Goal: Task Accomplishment & Management: Manage account settings

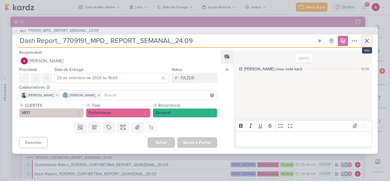
click at [367, 41] on icon at bounding box center [367, 40] width 7 height 7
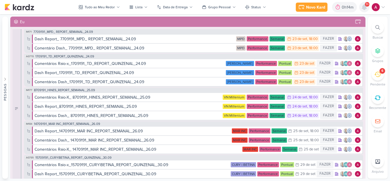
click at [364, 9] on icon at bounding box center [364, 7] width 5 height 5
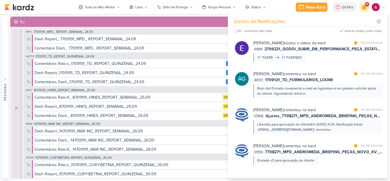
click at [363, 8] on icon at bounding box center [364, 7] width 7 height 7
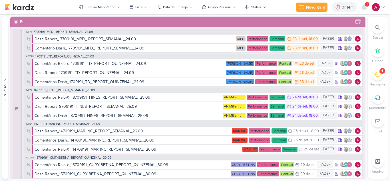
click at [372, 27] on div at bounding box center [378, 27] width 13 height 13
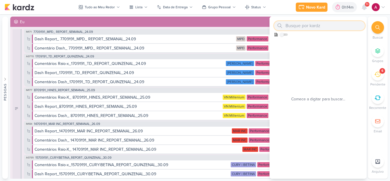
paste input "1707221_TD_REDIRECIONAMENTO_WHATSAPP_GOOGLE_E_META"
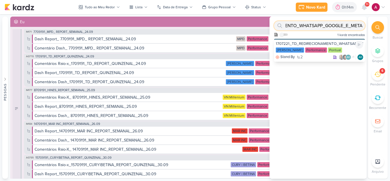
type input "1707221_TD_REDIRECIONAMENTO_WHATSAPP_GOOGLE_E_META"
click at [305, 43] on div "1707221_TD_REDIRECIONAMENTO_WHATSAPP_GOOGLE_E_META" at bounding box center [319, 43] width 87 height 5
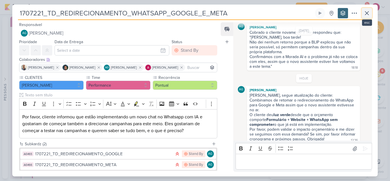
click at [367, 13] on icon at bounding box center [366, 12] width 3 height 3
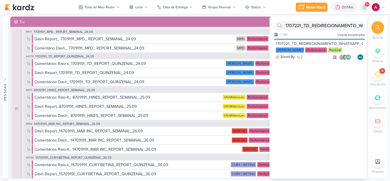
click at [368, 8] on icon at bounding box center [364, 7] width 7 height 7
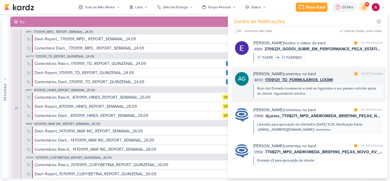
click at [346, 93] on div "Bom dia! Enviado novamente e-mail ao hypnobox e em paraleo solicitei ajuda ao c…" at bounding box center [317, 91] width 121 height 10
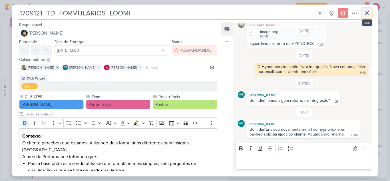
click at [369, 13] on icon at bounding box center [367, 13] width 7 height 7
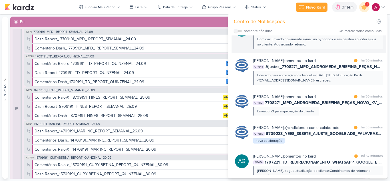
scroll to position [57, 0]
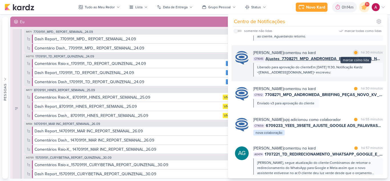
click at [356, 51] on div at bounding box center [355, 52] width 3 height 3
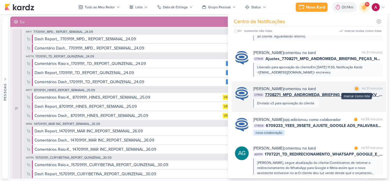
click at [355, 88] on div at bounding box center [356, 88] width 3 height 3
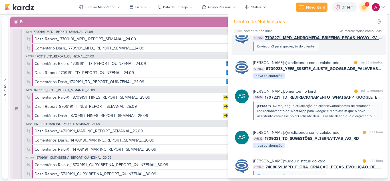
scroll to position [114, 0]
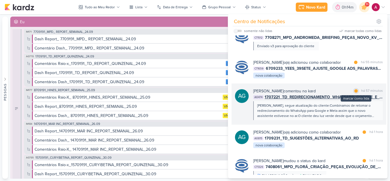
click at [356, 93] on div at bounding box center [355, 90] width 3 height 3
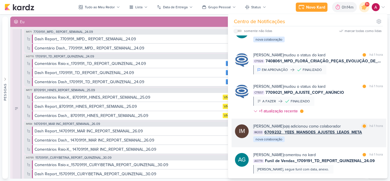
scroll to position [229, 0]
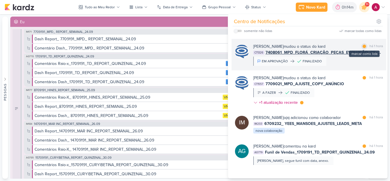
click at [363, 48] on div at bounding box center [364, 46] width 3 height 3
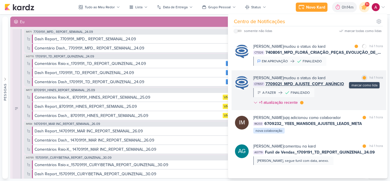
click at [363, 79] on div at bounding box center [364, 77] width 3 height 3
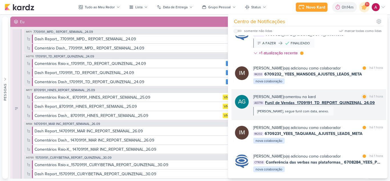
scroll to position [286, 0]
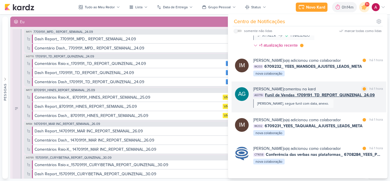
click at [333, 98] on span "Funil de Vendas_1709191_TD_REPORT_QUINZENAL_24.09" at bounding box center [320, 95] width 110 height 6
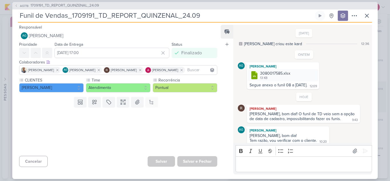
scroll to position [25, 0]
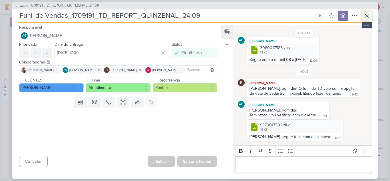
click at [366, 17] on icon at bounding box center [366, 15] width 3 height 3
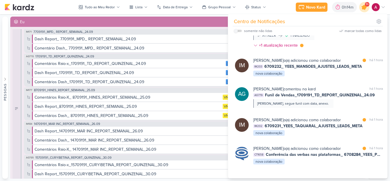
click at [364, 11] on icon at bounding box center [365, 7] width 10 height 10
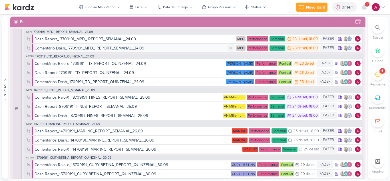
click at [102, 49] on div "Comentário Dash_ 7709191_MPD_ REPORT_SEMANAL_24.09" at bounding box center [90, 48] width 110 height 6
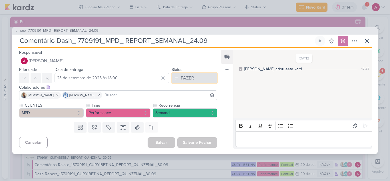
click at [191, 77] on div "FAZER" at bounding box center [187, 78] width 13 height 7
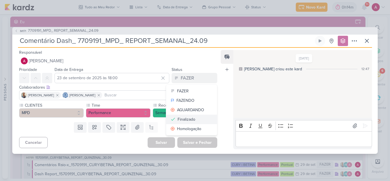
click at [189, 118] on div "Finalizado" at bounding box center [187, 119] width 18 height 6
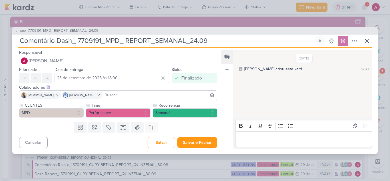
click at [17, 31] on icon at bounding box center [16, 30] width 3 height 3
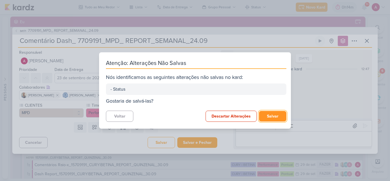
click at [272, 116] on button "Salvar" at bounding box center [272, 116] width 27 height 11
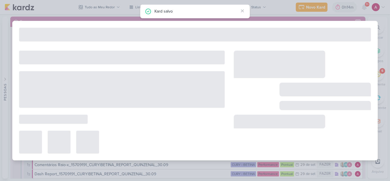
type input "7709191_MPD_ REPORT_SEMANAL_24.09"
type input "24 de setembro de 2025 às 18:00"
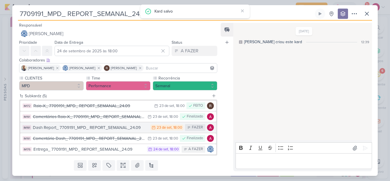
click at [167, 127] on div "23 de set" at bounding box center [164, 128] width 15 height 4
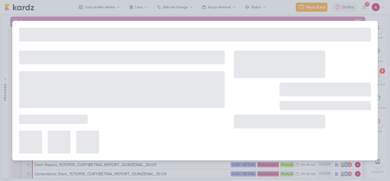
type input "Dash Report_ 7709191_MPD_ REPORT_SEMANAL_24.09"
type input "23 de setembro de 2025 às 18:00"
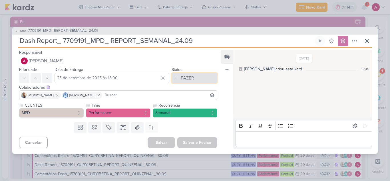
click at [190, 80] on div "FAZER" at bounding box center [187, 78] width 13 height 7
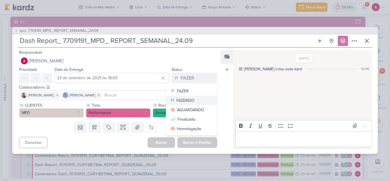
click at [188, 99] on div "FAZENDO" at bounding box center [186, 100] width 18 height 6
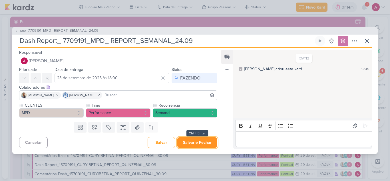
click at [196, 141] on button "Salvar e Fechar" at bounding box center [197, 142] width 40 height 11
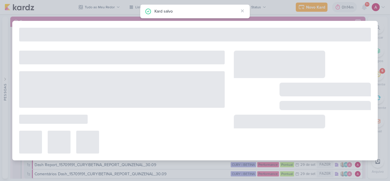
type input "7709191_MPD_ REPORT_SEMANAL_24.09"
type input "24 de setembro de 2025 às 18:00"
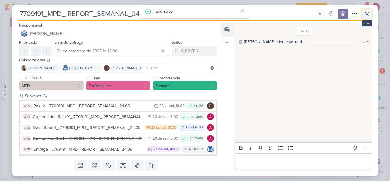
click at [364, 14] on icon at bounding box center [367, 13] width 7 height 7
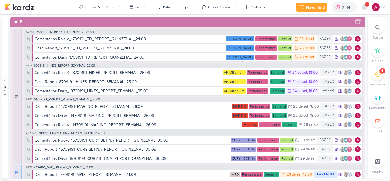
click at [380, 9] on div at bounding box center [379, 7] width 14 height 8
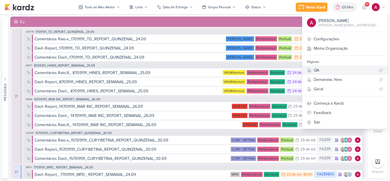
click at [342, 69] on div "QA" at bounding box center [345, 70] width 63 height 6
click at [366, 9] on icon at bounding box center [364, 7] width 5 height 5
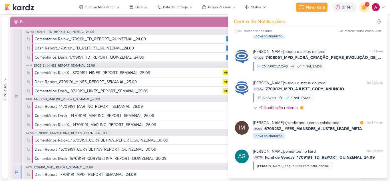
click at [366, 9] on icon at bounding box center [365, 7] width 10 height 10
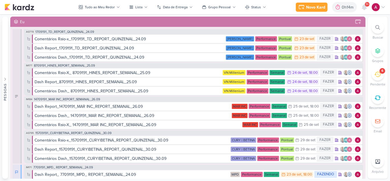
click at [85, 32] on span "1709191_TD_REPORT_QUINZENAL_24.09" at bounding box center [64, 31] width 59 height 3
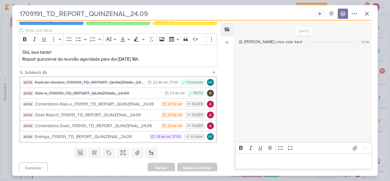
scroll to position [69, 0]
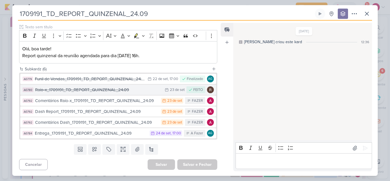
click at [75, 90] on div "Raio-x_1709191_TD_REPORT_QUINZENAL_24.09" at bounding box center [98, 90] width 127 height 7
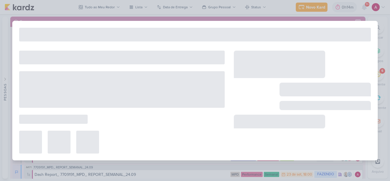
type input "Raio-x_1709191_TD_REPORT_QUINZENAL_24.09"
type input "23 de setembro de 2025 às 23:59"
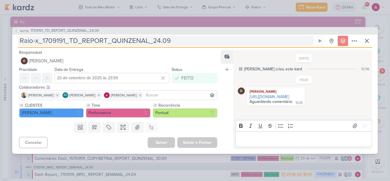
drag, startPoint x: 278, startPoint y: 96, endPoint x: 218, endPoint y: 37, distance: 84.6
click at [278, 96] on link "https://docs.google.com/spreadsheets/d/1yeoV0H7AUFEqFvdmp1s_Nrewpdq6Mv_h0GRDlSA…" at bounding box center [269, 96] width 39 height 5
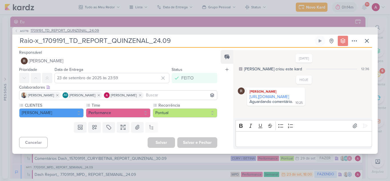
click at [15, 32] on icon at bounding box center [16, 30] width 3 height 3
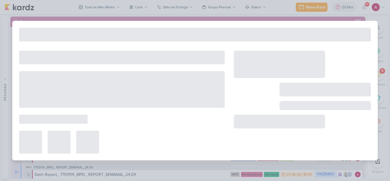
type input "1709191_TD_REPORT_QUINZENAL_24.09"
type input "24 de setembro de 2025 às 17:00"
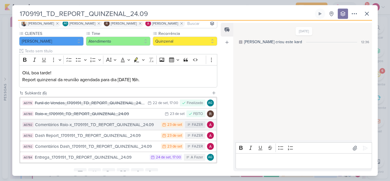
scroll to position [57, 0]
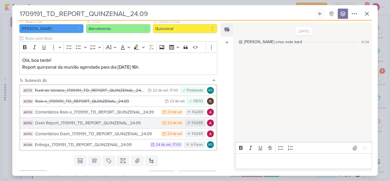
click at [102, 125] on div "Dash Report_1709191_TD_REPORT_QUINZENAL_24.09" at bounding box center [96, 123] width 123 height 7
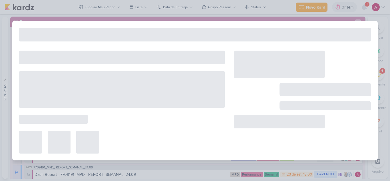
type input "Dash Report_1709191_TD_REPORT_QUINZENAL_24.09"
type input "23 de setembro de 2025 às 23:59"
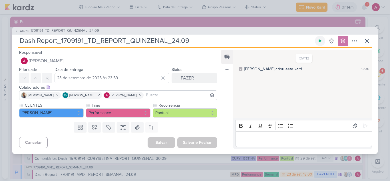
click at [318, 41] on button at bounding box center [320, 41] width 10 height 10
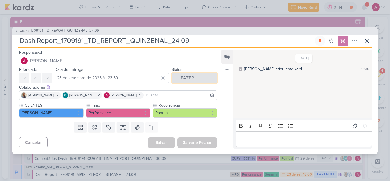
click at [190, 79] on div "FAZER" at bounding box center [187, 78] width 13 height 7
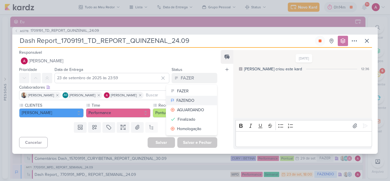
click at [190, 99] on div "FAZENDO" at bounding box center [186, 100] width 18 height 6
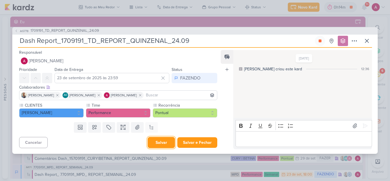
click at [160, 144] on button "Salvar" at bounding box center [161, 142] width 27 height 11
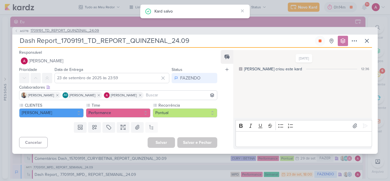
click at [62, 30] on span "1709191_TD_REPORT_QUINZENAL_24.09" at bounding box center [65, 31] width 69 height 6
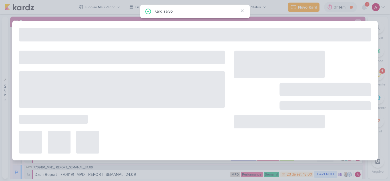
type input "1709191_TD_REPORT_QUINZENAL_24.09"
type input "24 de setembro de 2025 às 17:00"
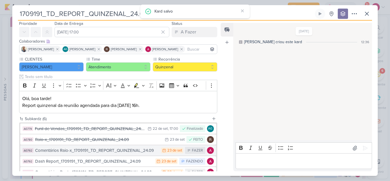
scroll to position [29, 0]
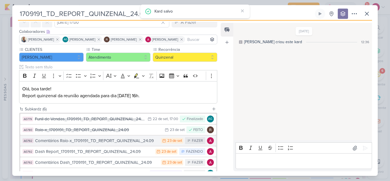
click at [131, 143] on div "Comentários Raio-x_1709191_TD_REPORT_QUINZENAL_24.09" at bounding box center [96, 140] width 123 height 7
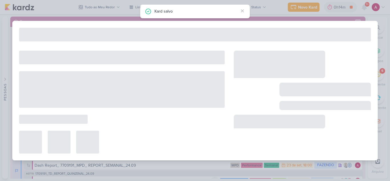
type input "Comentários Raio-x_1709191_TD_REPORT_QUINZENAL_24.09"
type input "23 de setembro de 2025 às 23:59"
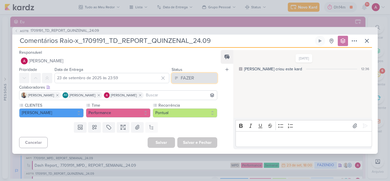
click at [194, 73] on button "FAZER" at bounding box center [195, 78] width 46 height 10
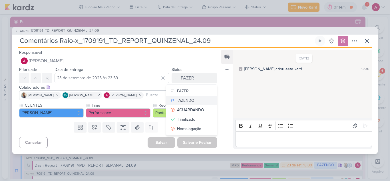
click at [188, 98] on div "FAZENDO" at bounding box center [186, 100] width 18 height 6
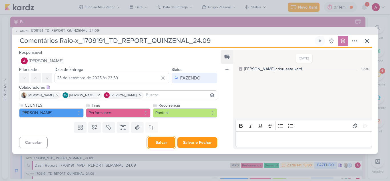
click at [165, 144] on button "Salvar" at bounding box center [161, 142] width 27 height 11
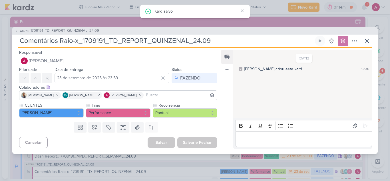
click at [362, 8] on div "AG778 1709191_TD_REPORT_QUINZENAL_24.09 Comentários Raio-x_1709191_TD_REPORT_QU…" at bounding box center [195, 90] width 390 height 181
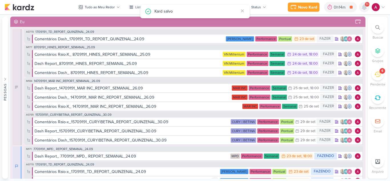
click at [365, 9] on icon at bounding box center [364, 7] width 5 height 5
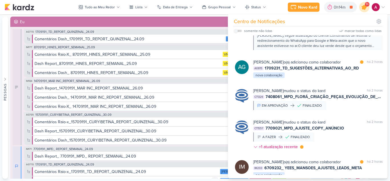
click at [365, 9] on icon at bounding box center [364, 7] width 7 height 7
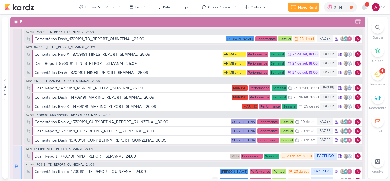
click at [385, 2] on div "Novo Kard Ctrl + k 0h14m Dash Report_1709191_TD_REPORT_QUINZENAL_24.09 0h0m Hoj…" at bounding box center [337, 7] width 98 height 10
click at [384, 7] on icon at bounding box center [383, 7] width 3 height 1
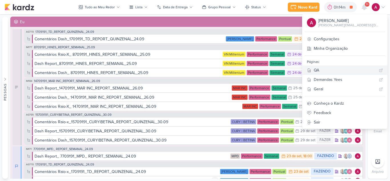
click at [333, 71] on div "QA" at bounding box center [345, 70] width 63 height 6
click at [76, 32] on span "1709191_TD_REPORT_QUINZENAL_24.09" at bounding box center [64, 31] width 59 height 3
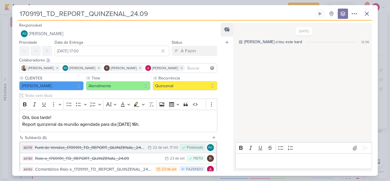
click at [91, 150] on div "Funil de Vendas_1709191_TD_REPORT_QUINZENAL_24.09" at bounding box center [90, 147] width 110 height 7
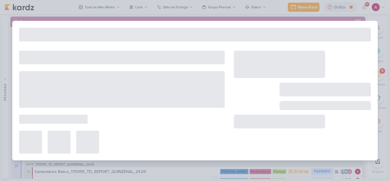
type input "Funil de Vendas_1709191_TD_REPORT_QUINZENAL_24.09"
type input "22 de setembro de 2025 às 17:00"
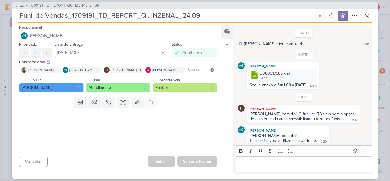
scroll to position [25, 0]
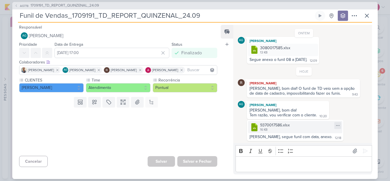
click at [336, 127] on icon at bounding box center [338, 125] width 5 height 5
click at [298, 144] on button "Baixar" at bounding box center [298, 144] width 46 height 8
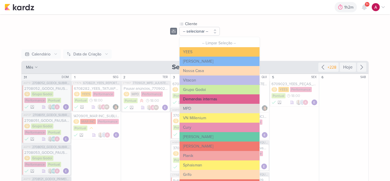
scroll to position [29, 0]
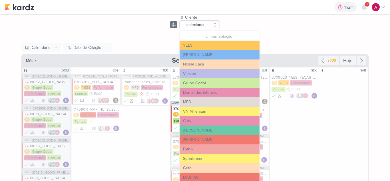
click at [194, 120] on button "Cury" at bounding box center [220, 120] width 80 height 9
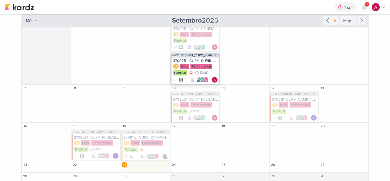
scroll to position [153, 0]
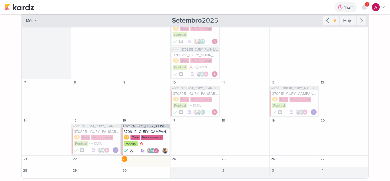
click at [146, 131] on div "3709112_CURY_CAMPANHA_DE_CONTRATAÇÃO_RJ_AJUSTAR_SEGMENTAÇÃO_IDADES" at bounding box center [146, 131] width 45 height 5
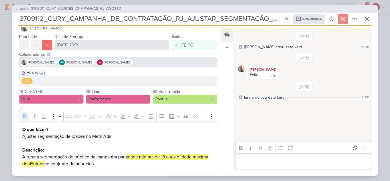
scroll to position [17, 0]
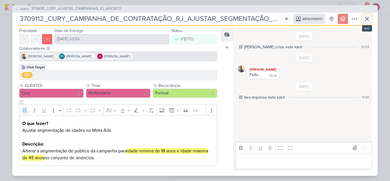
click at [367, 21] on icon at bounding box center [367, 18] width 7 height 7
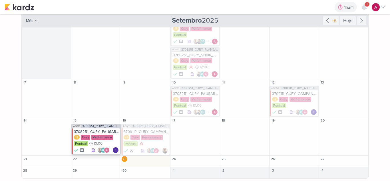
click at [98, 128] on div "AG810 3708251_CURY_PLANEJAMENTO_DIA"C"_SP" at bounding box center [96, 126] width 48 height 4
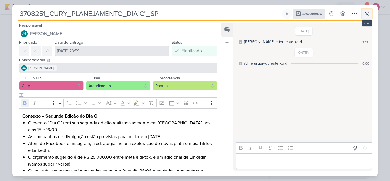
click at [366, 16] on icon at bounding box center [367, 13] width 7 height 7
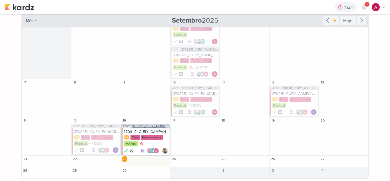
click at [147, 127] on span "3708011_CURY_AJUSTES_CAMPANHAS_RJ_AGOSTO" at bounding box center [150, 126] width 37 height 3
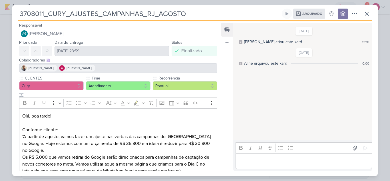
scroll to position [86, 0]
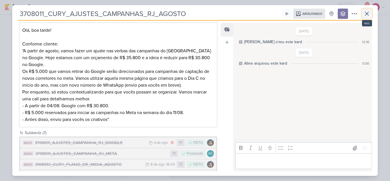
click at [369, 12] on icon at bounding box center [366, 13] width 3 height 3
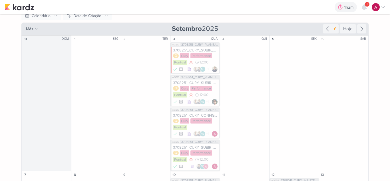
scroll to position [38, 0]
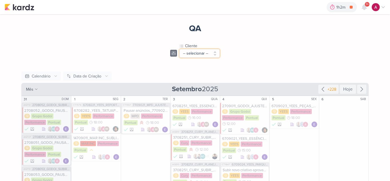
click at [202, 51] on button "-- selecionar --" at bounding box center [199, 53] width 41 height 9
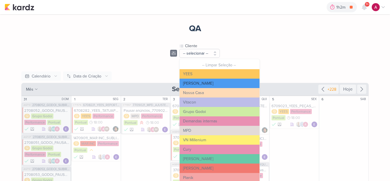
click at [201, 84] on button "[PERSON_NAME]" at bounding box center [220, 83] width 80 height 9
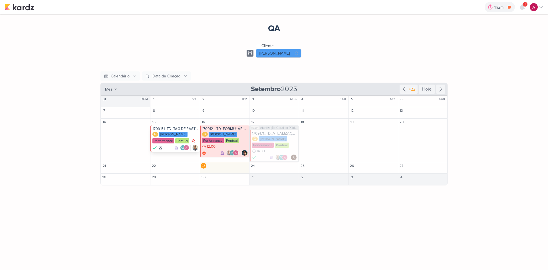
click at [173, 128] on div "1709151_TD_TAG DE RASTREAMENTO" at bounding box center [176, 129] width 46 height 5
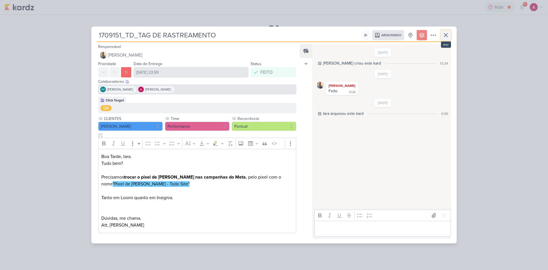
click at [390, 35] on icon at bounding box center [446, 35] width 7 height 7
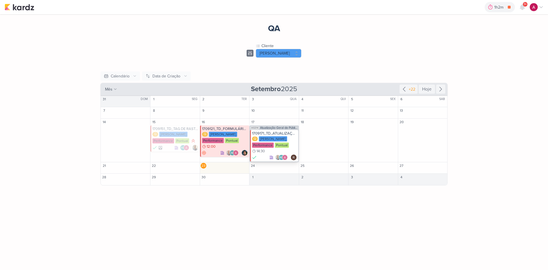
click at [266, 133] on div "1709171_TD_ATUALIZAÇÃO SEGMENTAÇÃO_GOOGLE" at bounding box center [274, 133] width 45 height 5
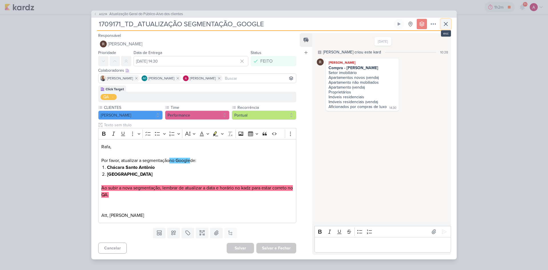
click at [390, 27] on icon at bounding box center [446, 24] width 7 height 7
